Goal: Task Accomplishment & Management: Complete application form

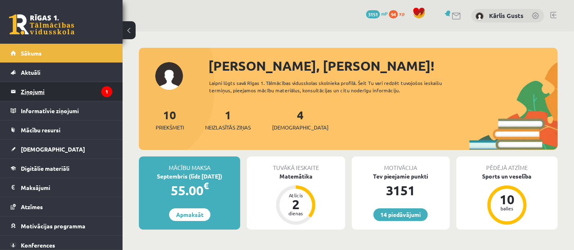
click at [33, 92] on legend "Ziņojumi 1" at bounding box center [66, 91] width 91 height 19
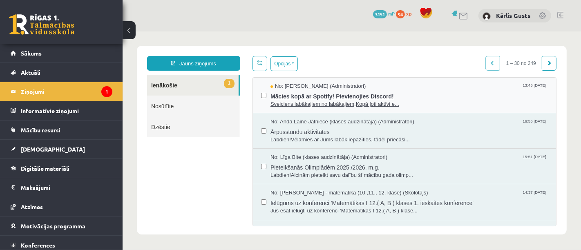
click at [336, 90] on span "Mācies kopā ar Spotify! Pievienojies Discord!" at bounding box center [408, 95] width 277 height 10
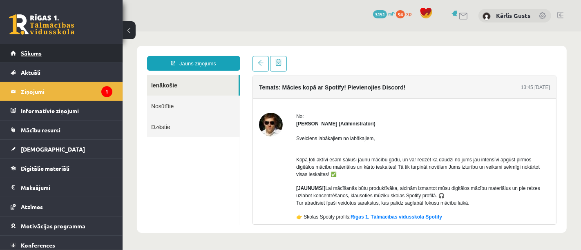
click at [63, 55] on link "Sākums" at bounding box center [62, 53] width 102 height 19
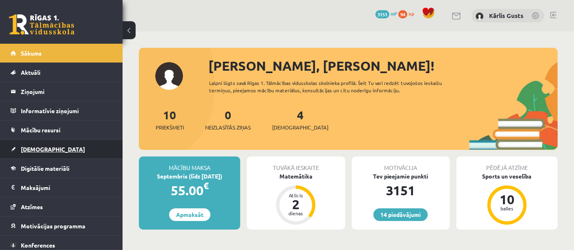
click at [40, 153] on link "[DEMOGRAPHIC_DATA]" at bounding box center [62, 149] width 102 height 19
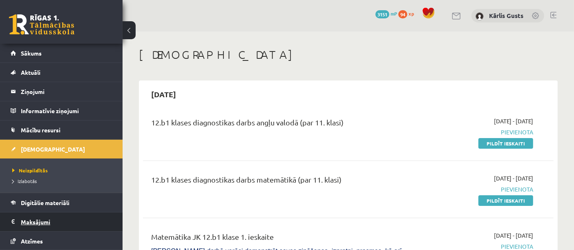
click at [39, 221] on legend "Maksājumi 0" at bounding box center [66, 221] width 91 height 19
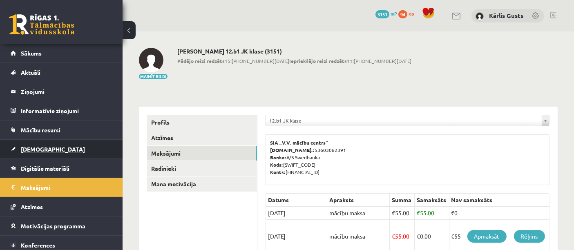
click at [45, 151] on span "[DEMOGRAPHIC_DATA]" at bounding box center [53, 148] width 64 height 7
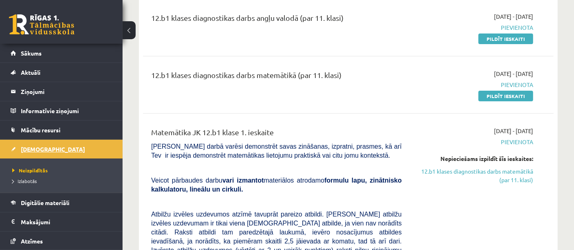
scroll to position [105, 0]
click at [510, 37] on link "Pildīt ieskaiti" at bounding box center [505, 38] width 55 height 11
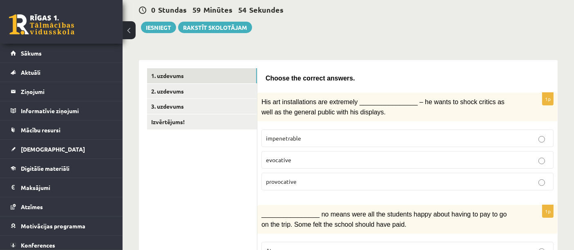
scroll to position [85, 0]
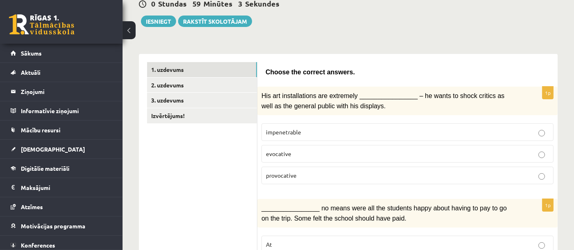
click at [545, 172] on p "provocative" at bounding box center [407, 175] width 283 height 9
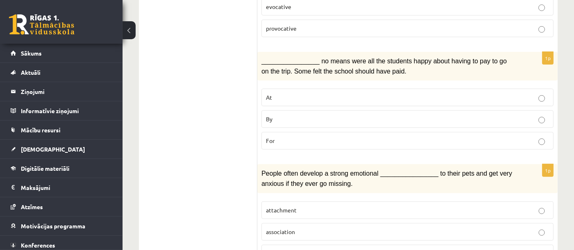
scroll to position [261, 0]
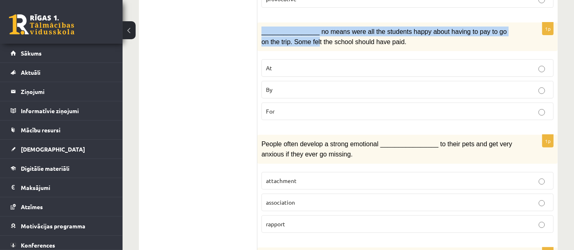
drag, startPoint x: 260, startPoint y: 26, endPoint x: 297, endPoint y: 40, distance: 40.3
click at [297, 40] on div "________________ no means were all the students happy about having to pay to go…" at bounding box center [407, 36] width 300 height 29
click at [297, 40] on span "________________ no means were all the students happy about having to pay to go…" at bounding box center [383, 36] width 245 height 17
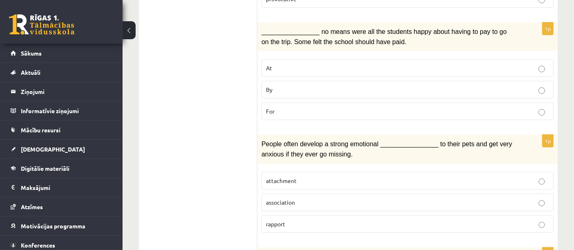
click at [304, 86] on p "By" at bounding box center [407, 89] width 283 height 9
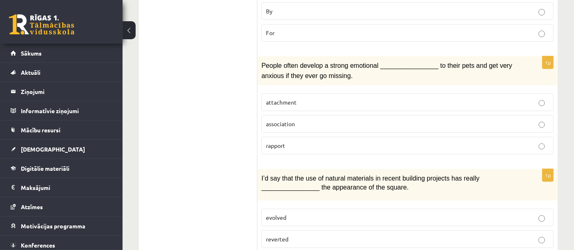
scroll to position [340, 0]
click at [306, 89] on fieldset "attachment association rapport" at bounding box center [407, 122] width 292 height 67
click at [307, 98] on p "attachment" at bounding box center [407, 102] width 283 height 9
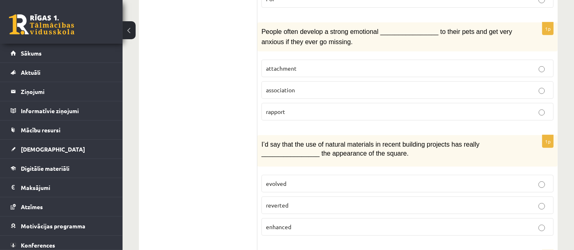
scroll to position [430, 0]
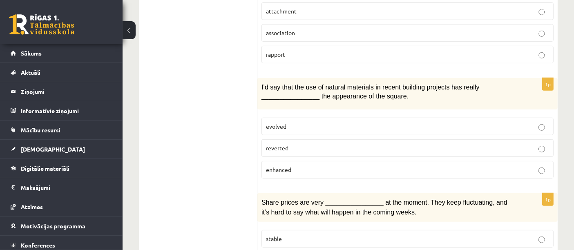
click at [287, 166] on span "enhanced" at bounding box center [278, 169] width 25 height 7
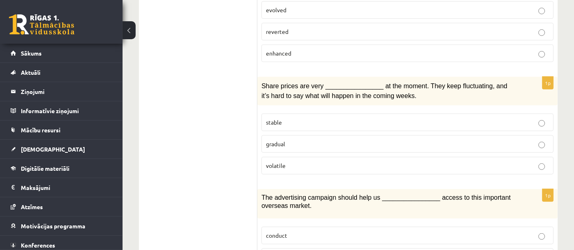
scroll to position [567, 0]
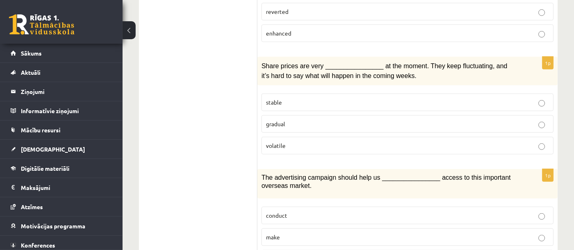
click at [290, 141] on p "volatile" at bounding box center [407, 145] width 283 height 9
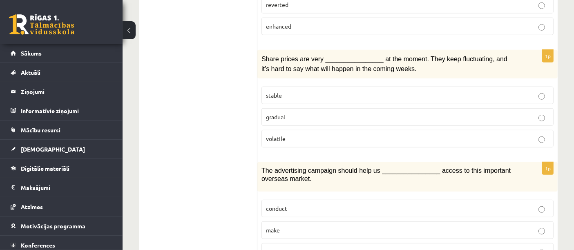
scroll to position [657, 0]
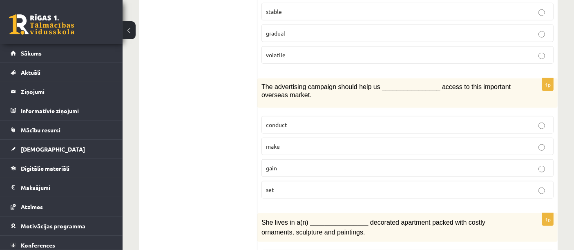
click at [291, 164] on p "gain" at bounding box center [407, 168] width 283 height 9
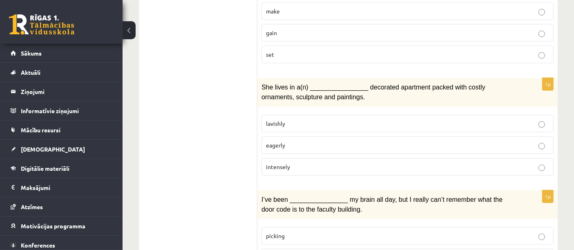
scroll to position [793, 0]
click at [280, 119] on span "lavishly" at bounding box center [275, 122] width 19 height 7
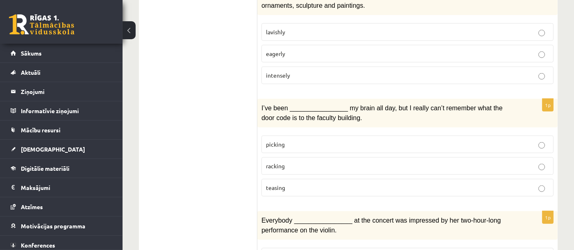
click at [289, 162] on p "racking" at bounding box center [407, 166] width 283 height 9
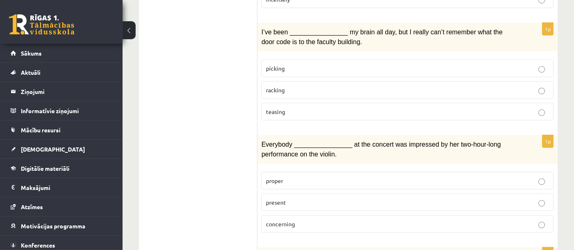
scroll to position [975, 0]
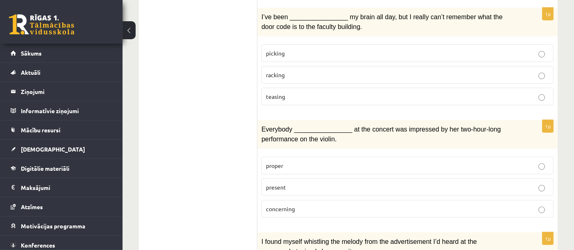
click at [281, 183] on span "present" at bounding box center [276, 186] width 20 height 7
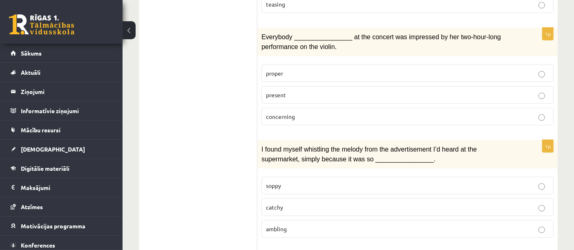
scroll to position [1088, 0]
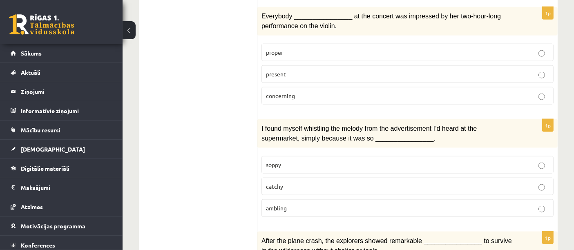
click at [290, 178] on label "catchy" at bounding box center [407, 187] width 292 height 18
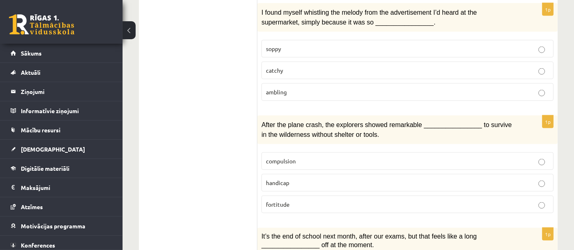
scroll to position [1224, 0]
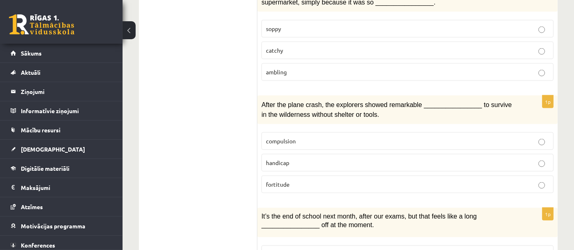
click at [287, 180] on span "fortitude" at bounding box center [278, 183] width 24 height 7
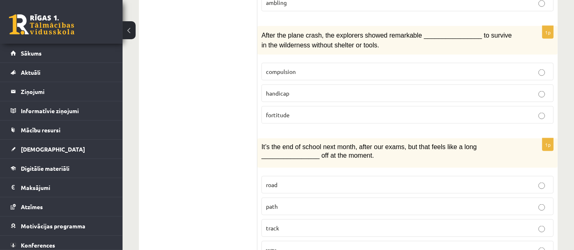
scroll to position [1315, 0]
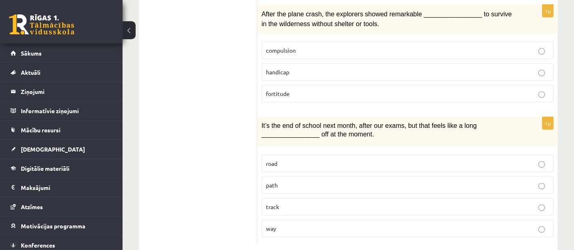
click at [271, 220] on label "way" at bounding box center [407, 229] width 292 height 18
click at [276, 224] on p "way" at bounding box center [407, 228] width 283 height 9
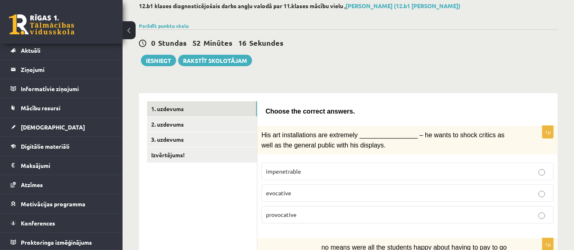
scroll to position [44, 0]
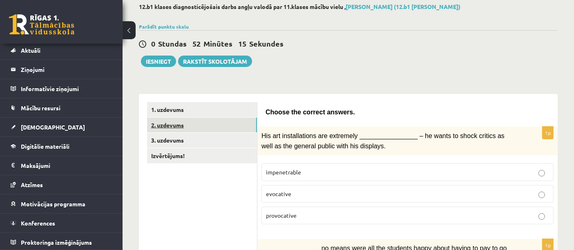
click at [200, 119] on link "2. uzdevums" at bounding box center [202, 125] width 110 height 15
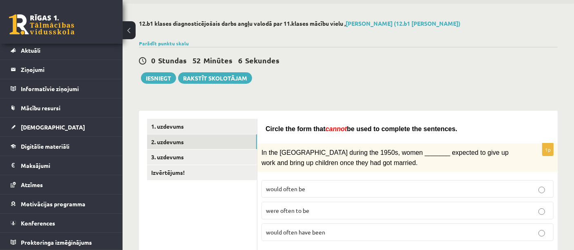
scroll to position [91, 0]
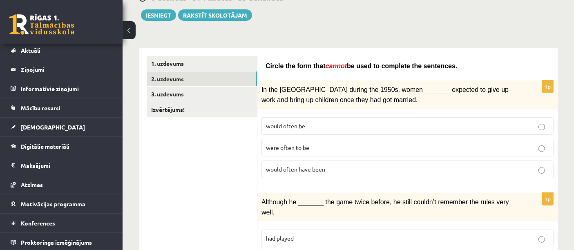
click at [310, 123] on p "would often be" at bounding box center [407, 126] width 283 height 9
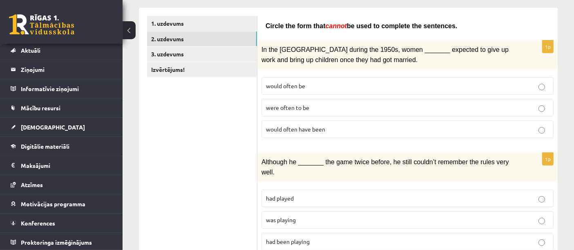
scroll to position [181, 0]
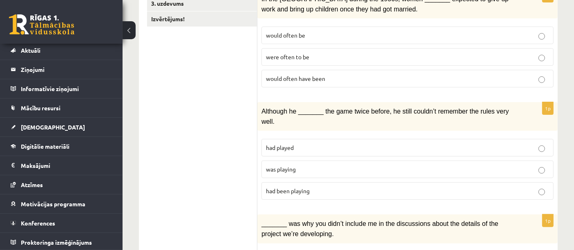
click at [311, 143] on p "had played" at bounding box center [407, 147] width 283 height 9
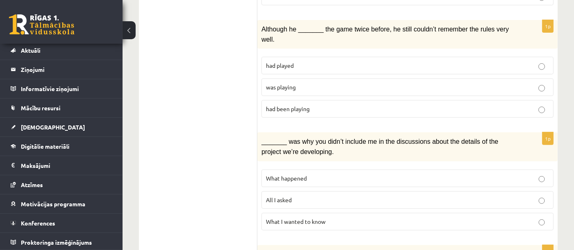
scroll to position [272, 0]
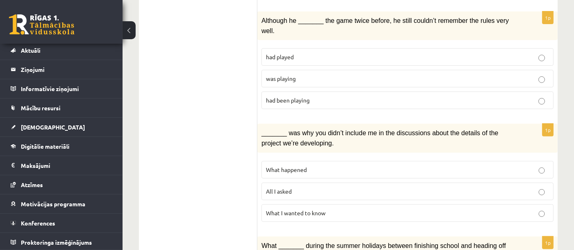
click at [299, 204] on label "What I wanted to know" at bounding box center [407, 213] width 292 height 18
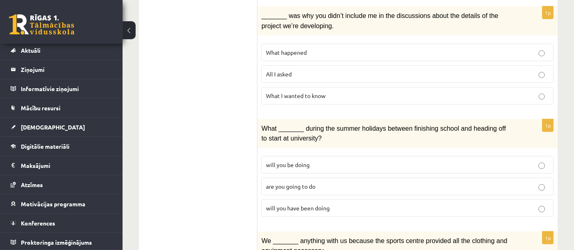
scroll to position [408, 0]
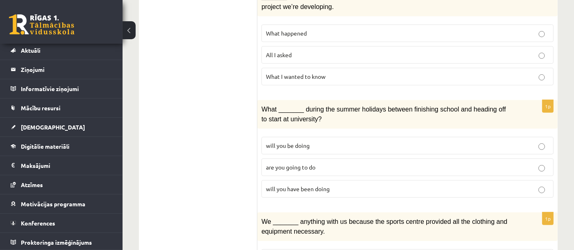
click at [303, 142] on span "will you be doing" at bounding box center [288, 145] width 44 height 7
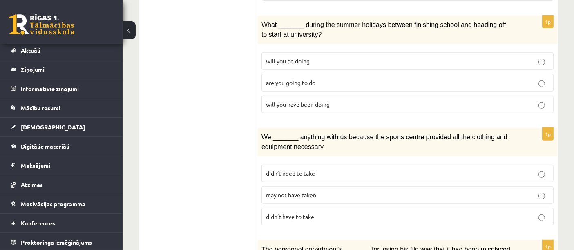
scroll to position [544, 0]
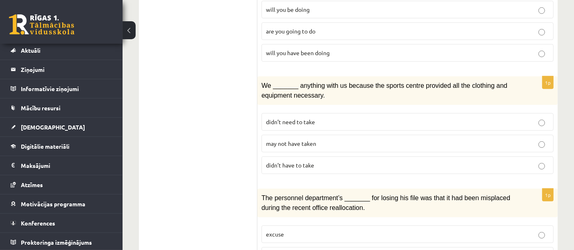
click at [293, 139] on p "may not have taken" at bounding box center [407, 143] width 283 height 9
click at [294, 161] on span "didn’t have to take" at bounding box center [290, 164] width 48 height 7
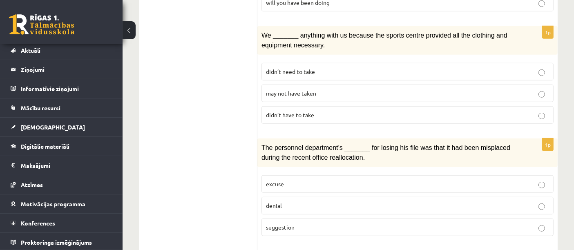
scroll to position [635, 0]
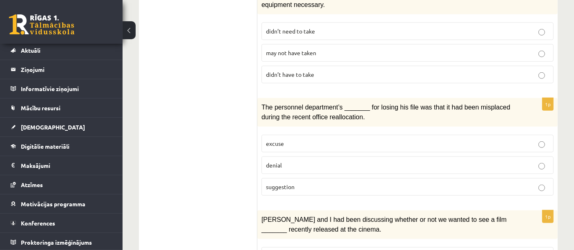
click at [308, 135] on label "excuse" at bounding box center [407, 144] width 292 height 18
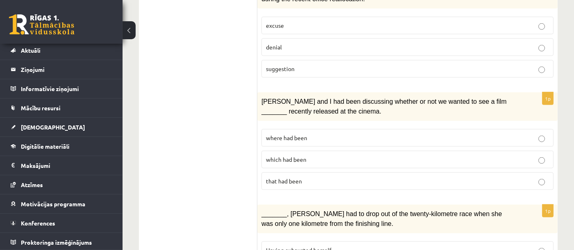
scroll to position [771, 0]
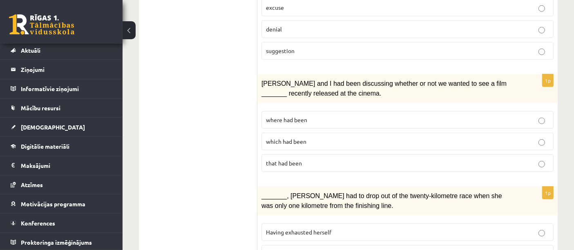
click at [311, 137] on p "which had been" at bounding box center [407, 141] width 283 height 9
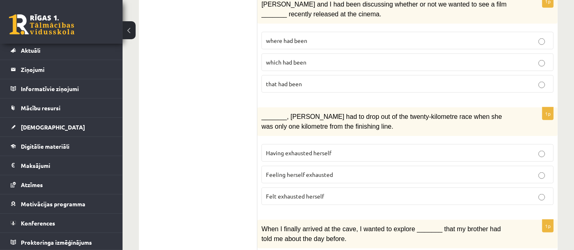
scroll to position [862, 0]
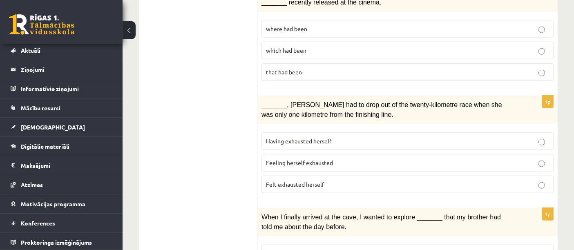
click at [308, 137] on span "Having exhausted herself" at bounding box center [298, 140] width 65 height 7
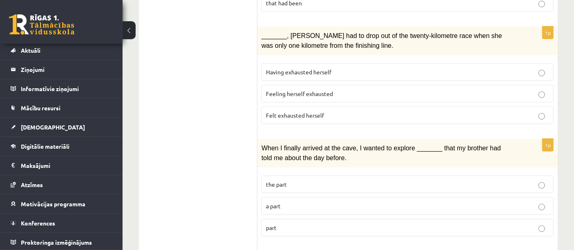
scroll to position [952, 0]
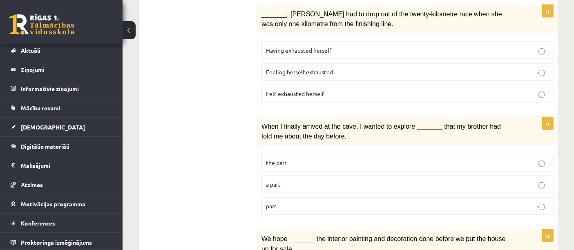
click at [350, 158] on p "the part" at bounding box center [407, 162] width 283 height 9
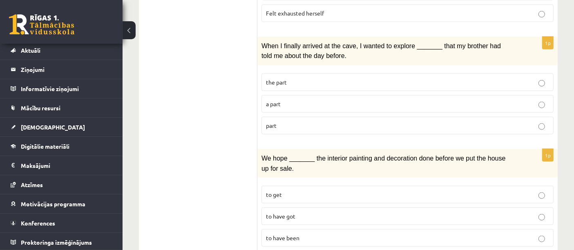
scroll to position [1033, 0]
click at [301, 190] on p "to get" at bounding box center [407, 194] width 283 height 9
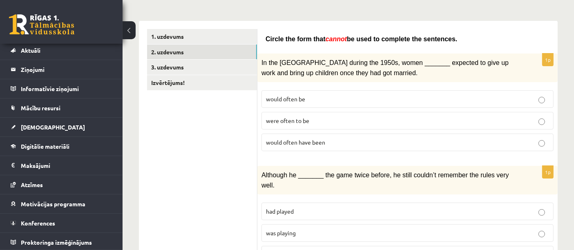
scroll to position [0, 0]
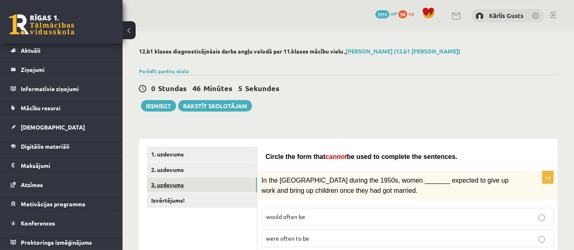
click at [179, 183] on link "3. uzdevums" at bounding box center [202, 184] width 110 height 15
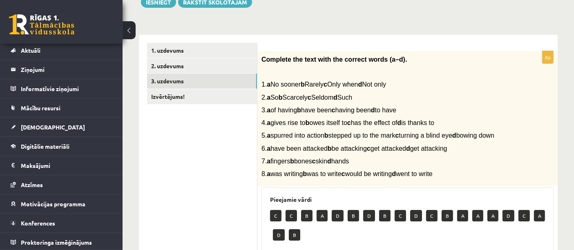
scroll to position [136, 0]
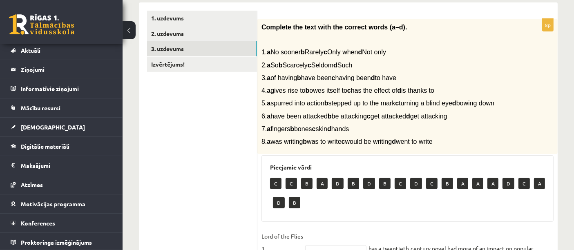
click at [320, 182] on p "A" at bounding box center [321, 183] width 11 height 11
drag, startPoint x: 323, startPoint y: 189, endPoint x: 312, endPoint y: 171, distance: 20.5
click at [323, 187] on p "A" at bounding box center [321, 183] width 11 height 11
drag, startPoint x: 280, startPoint y: 51, endPoint x: 278, endPoint y: 61, distance: 10.5
click at [280, 51] on span "1. a No sooner b Rarely c Only when d Not only" at bounding box center [323, 52] width 125 height 7
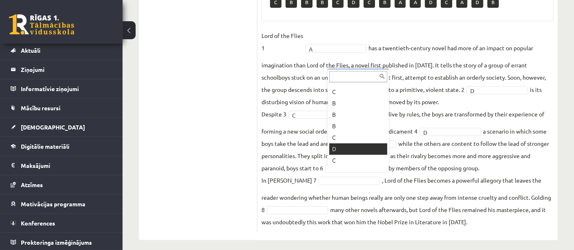
scroll to position [100, 0]
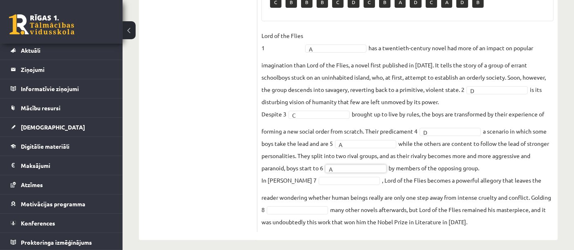
click at [332, 178] on fieldset "Lord of the Flies 1 A * has a twentieth-century novel had more of an impact on …" at bounding box center [407, 128] width 292 height 198
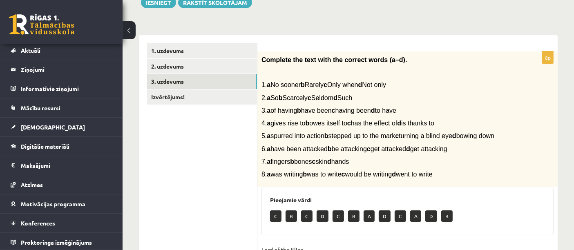
scroll to position [99, 0]
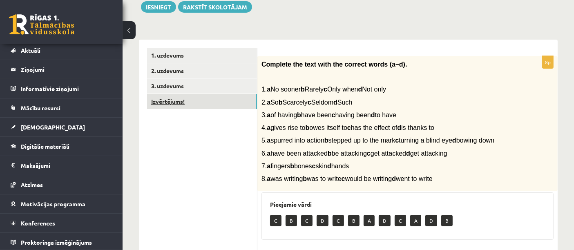
click at [189, 101] on link "Izvērtējums!" at bounding box center [202, 101] width 110 height 15
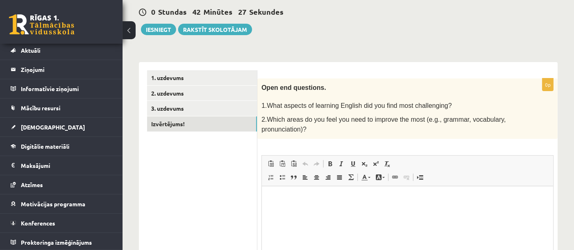
scroll to position [78, 0]
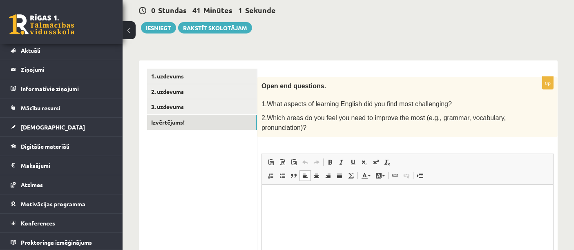
click at [289, 199] on p "Editor, wiswyg-editor-user-answer-47024835790640" at bounding box center [406, 196] width 275 height 9
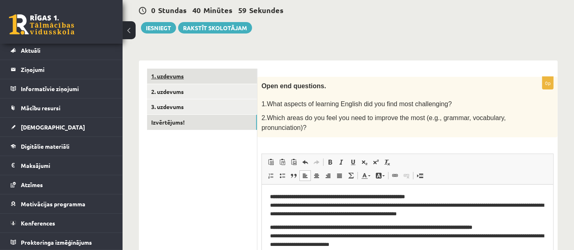
click at [173, 75] on link "1. uzdevums" at bounding box center [202, 76] width 110 height 15
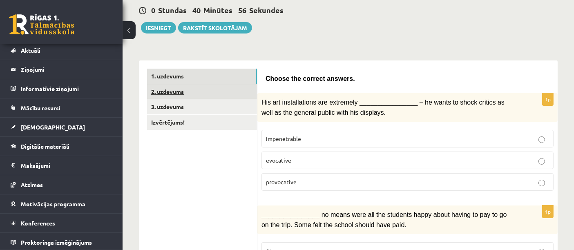
click at [180, 86] on link "2. uzdevums" at bounding box center [202, 91] width 110 height 15
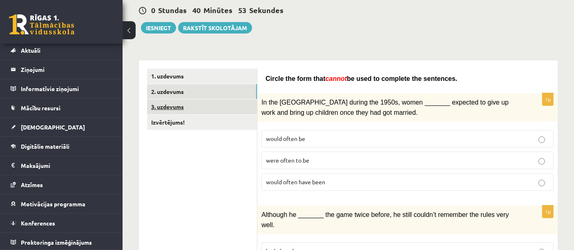
click at [184, 105] on link "3. uzdevums" at bounding box center [202, 106] width 110 height 15
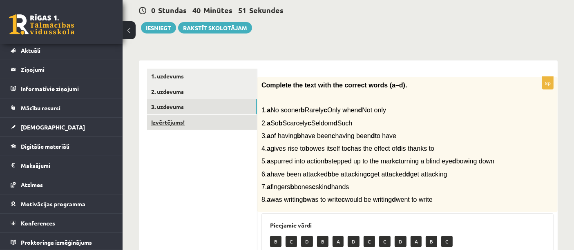
click at [185, 123] on link "Izvērtējums!" at bounding box center [202, 122] width 110 height 15
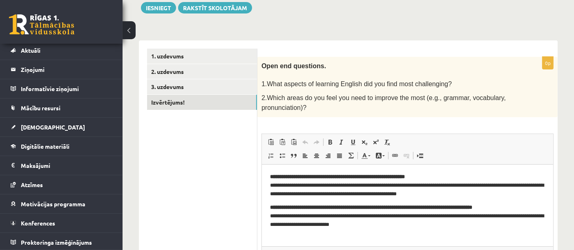
scroll to position [127, 0]
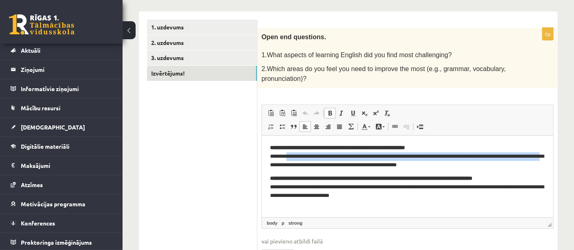
drag, startPoint x: 304, startPoint y: 164, endPoint x: 287, endPoint y: 154, distance: 19.7
click at [287, 154] on p "**********" at bounding box center [406, 155] width 275 height 25
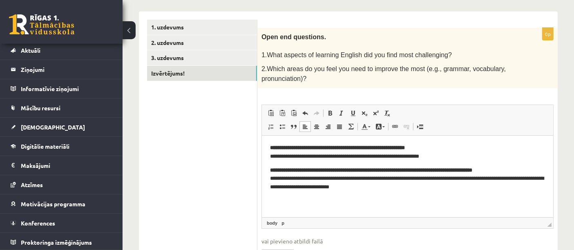
click at [291, 155] on p "**********" at bounding box center [406, 151] width 275 height 17
click at [286, 156] on p "**********" at bounding box center [406, 151] width 275 height 17
click at [420, 156] on p "**********" at bounding box center [406, 151] width 275 height 17
click at [440, 147] on p "**********" at bounding box center [406, 151] width 275 height 17
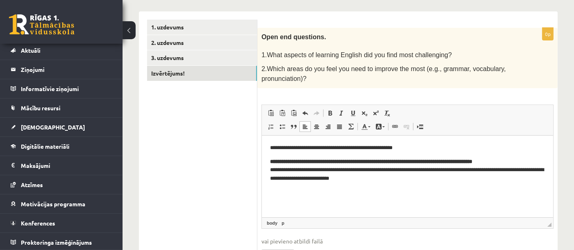
click at [387, 179] on p "**********" at bounding box center [406, 169] width 275 height 25
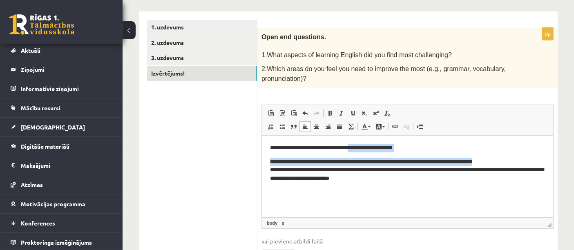
drag, startPoint x: 525, startPoint y: 159, endPoint x: 356, endPoint y: 151, distance: 169.2
click at [356, 151] on body "**********" at bounding box center [406, 162] width 275 height 39
click at [490, 152] on body "**********" at bounding box center [406, 162] width 275 height 39
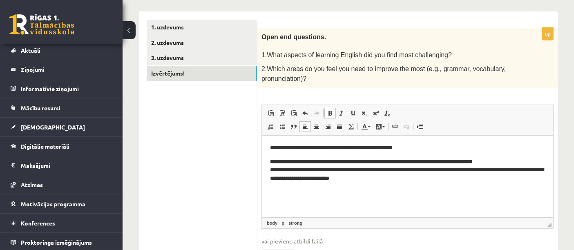
click at [527, 159] on p "**********" at bounding box center [406, 169] width 275 height 25
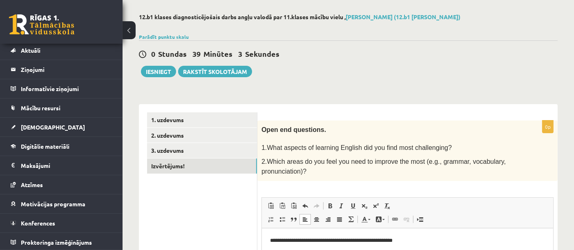
scroll to position [24, 0]
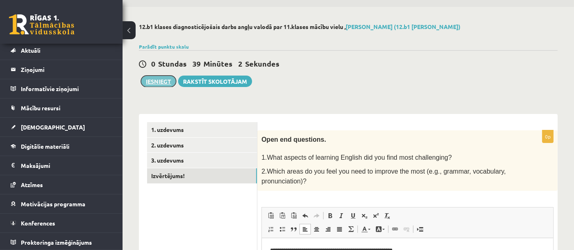
click at [153, 83] on button "Iesniegt" at bounding box center [158, 81] width 35 height 11
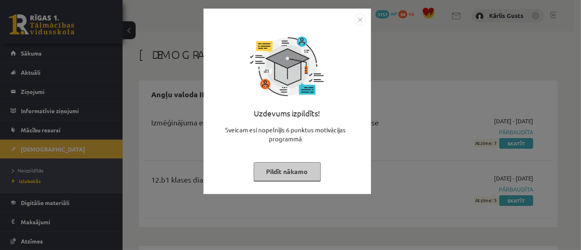
click at [286, 167] on button "Pildīt nākamo" at bounding box center [287, 171] width 67 height 19
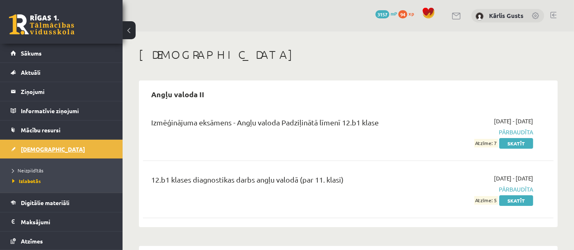
click at [40, 149] on span "[DEMOGRAPHIC_DATA]" at bounding box center [53, 148] width 64 height 7
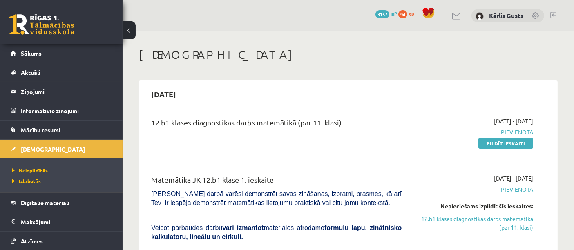
click at [221, 136] on div "12.b1 klases diagnostikas darbs matemātikā (par 11. klasi)" at bounding box center [276, 132] width 262 height 31
